Goal: Task Accomplishment & Management: Use online tool/utility

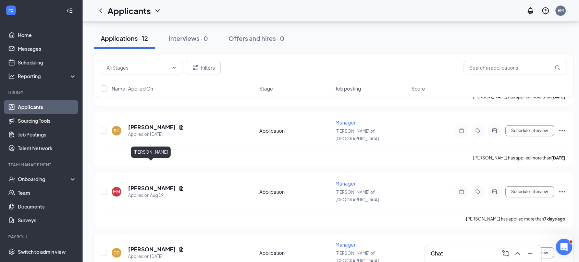
click at [143, 245] on h5 "[PERSON_NAME]" at bounding box center [152, 249] width 48 height 8
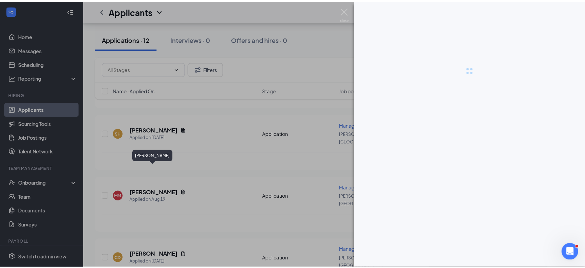
scroll to position [535, 0]
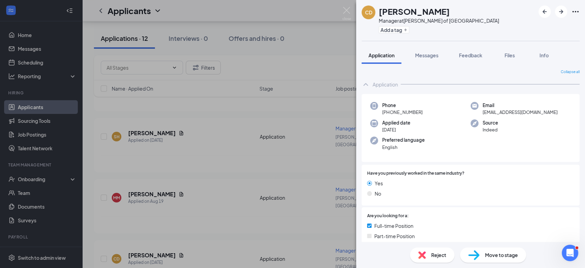
click at [426, 253] on div "Reject" at bounding box center [432, 254] width 45 height 15
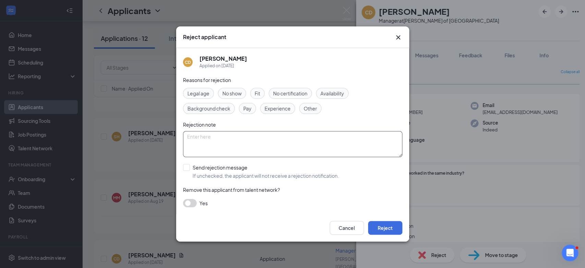
click at [208, 138] on textarea at bounding box center [292, 144] width 219 height 26
click at [235, 95] on span "No show" at bounding box center [231, 93] width 19 height 8
click at [251, 140] on textarea at bounding box center [292, 144] width 219 height 26
type textarea "Did not attend in person interview."
click at [193, 201] on button "button" at bounding box center [190, 203] width 14 height 8
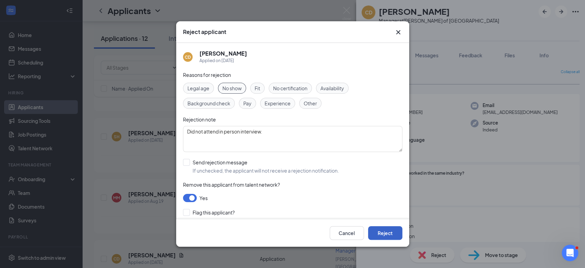
click at [385, 232] on button "Reject" at bounding box center [385, 233] width 34 height 14
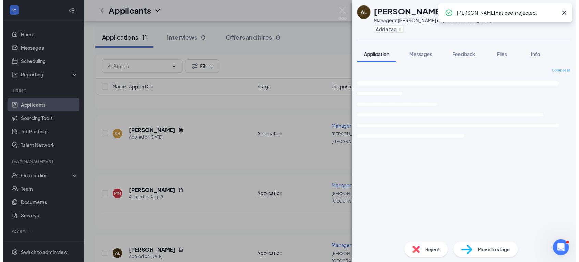
scroll to position [482, 0]
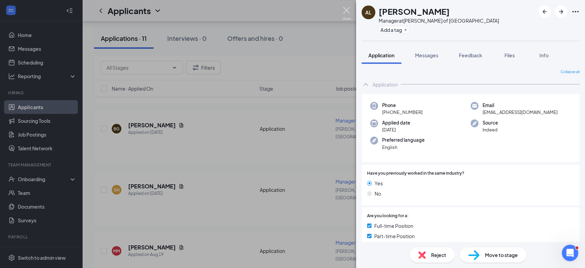
click at [345, 12] on img at bounding box center [346, 13] width 9 height 13
